Goal: Transaction & Acquisition: Obtain resource

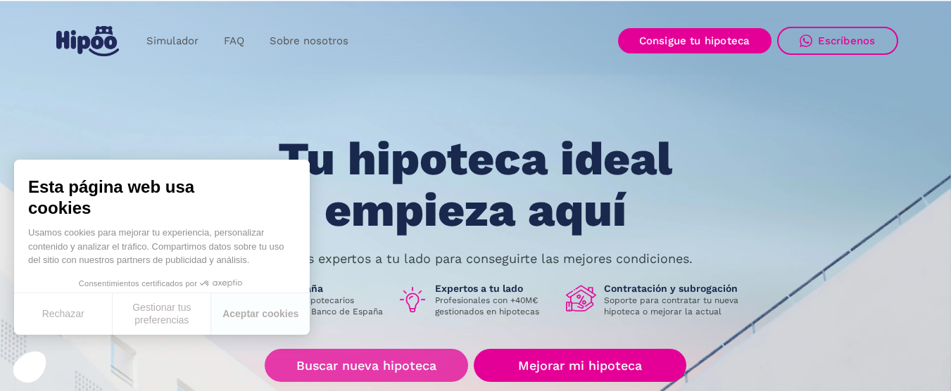
click at [364, 363] on link "Buscar nueva hipoteca" at bounding box center [366, 365] width 203 height 33
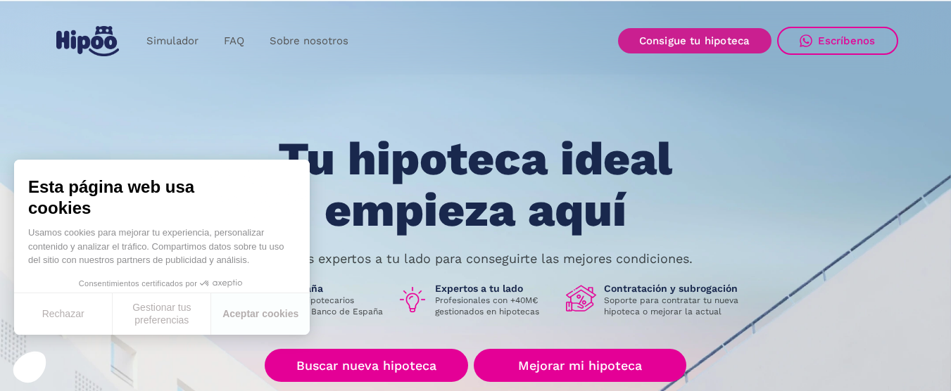
click at [705, 31] on link "Consigue tu hipoteca" at bounding box center [694, 40] width 153 height 25
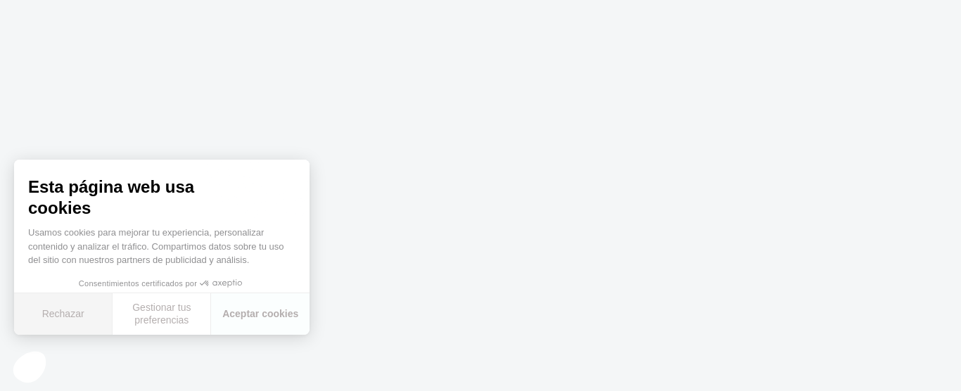
click at [63, 315] on button "Rechazar" at bounding box center [63, 314] width 99 height 42
